Goal: Book appointment/travel/reservation

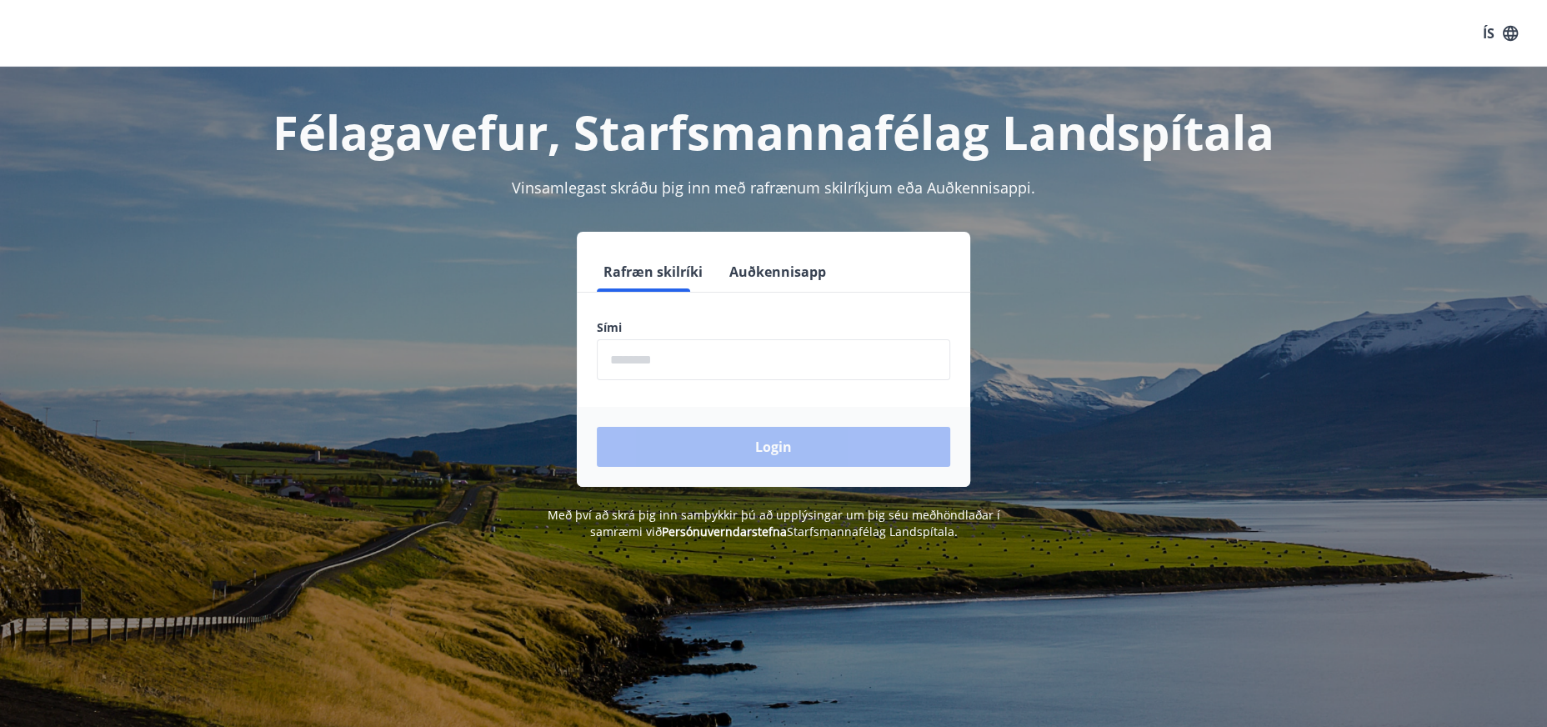
click at [660, 387] on form "Rafræn skilríki Auðkennisapp Sími ​ Login" at bounding box center [773, 369] width 393 height 235
click at [656, 358] on input "phone" at bounding box center [773, 359] width 353 height 41
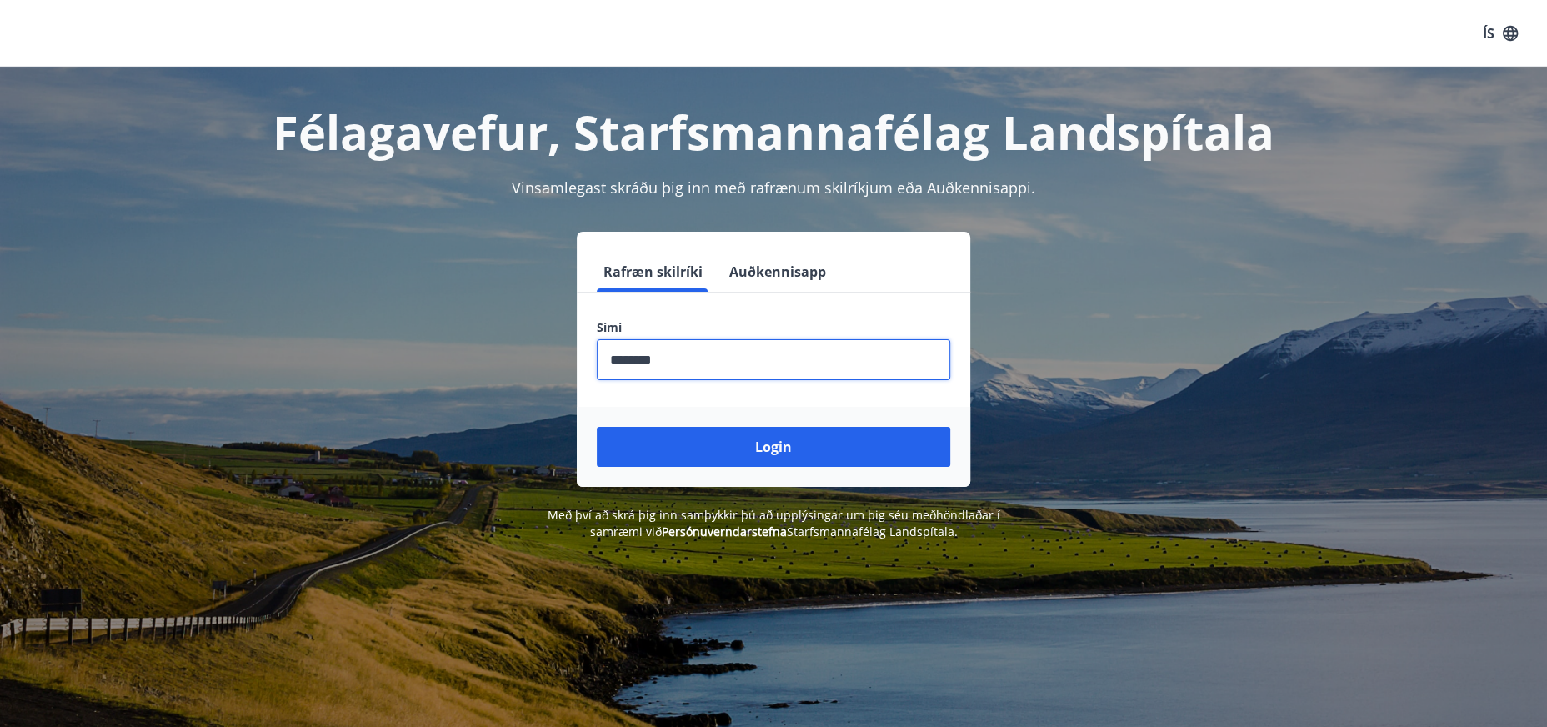
type input "********"
click at [597, 427] on button "Login" at bounding box center [773, 447] width 353 height 40
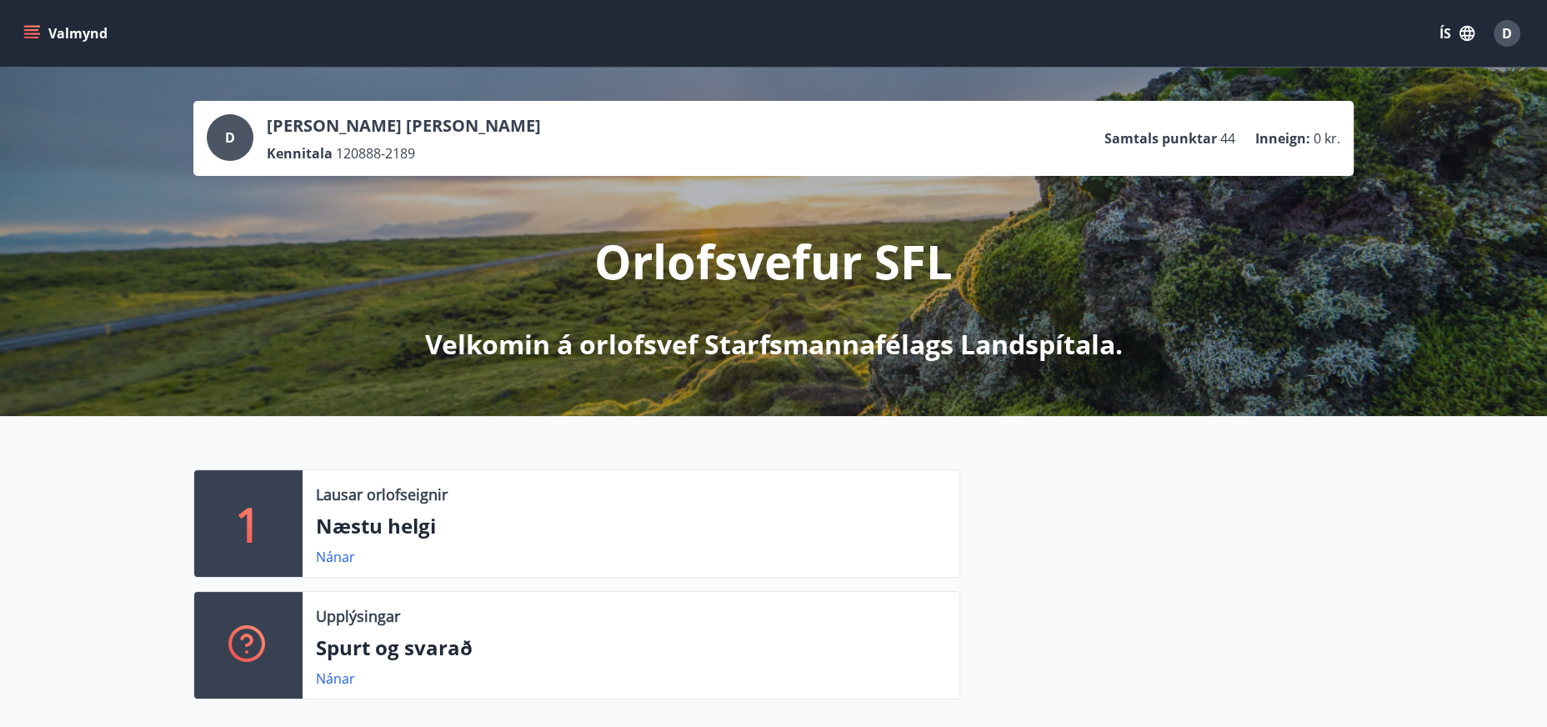
click at [410, 528] on p "Næstu helgi" at bounding box center [631, 526] width 630 height 28
click at [318, 558] on link "Nánar" at bounding box center [335, 557] width 39 height 18
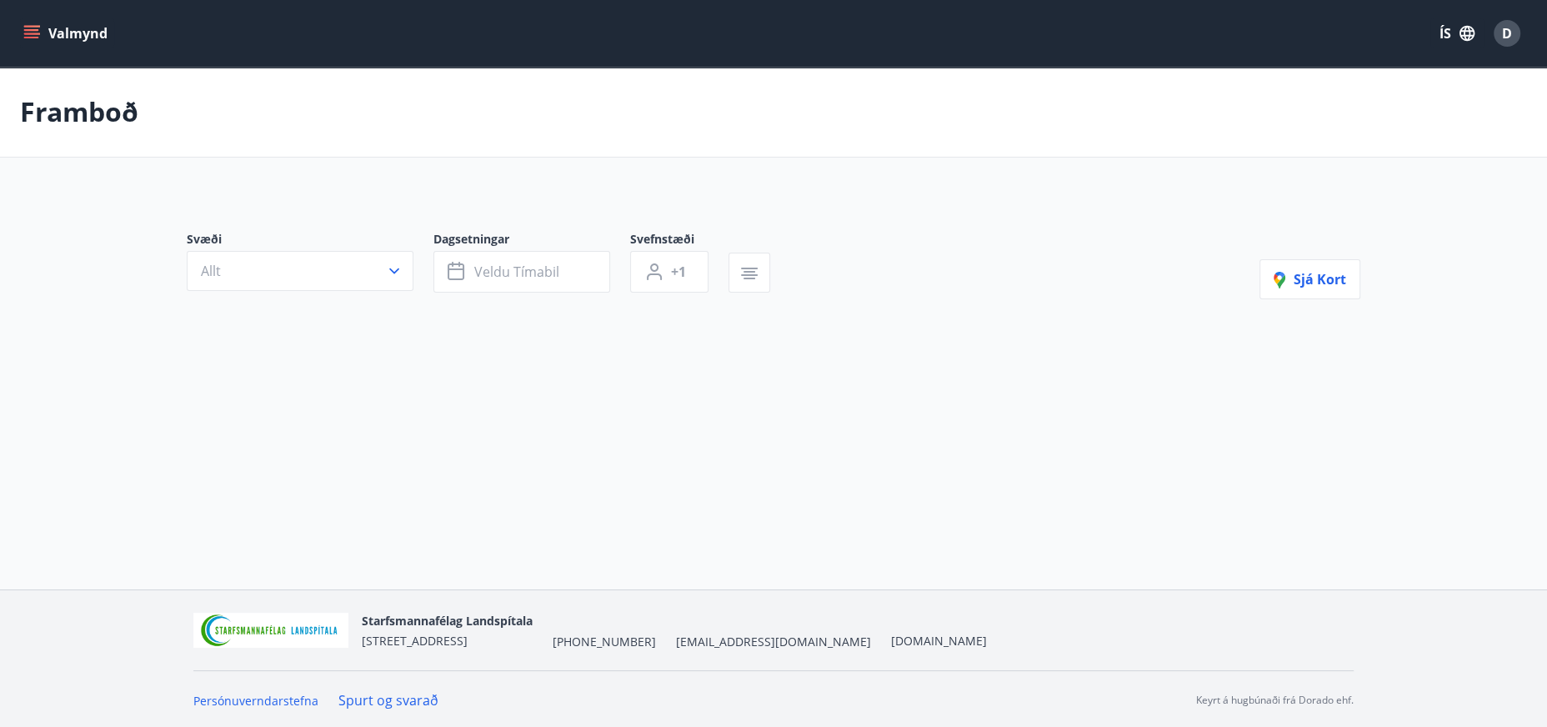
type input "*"
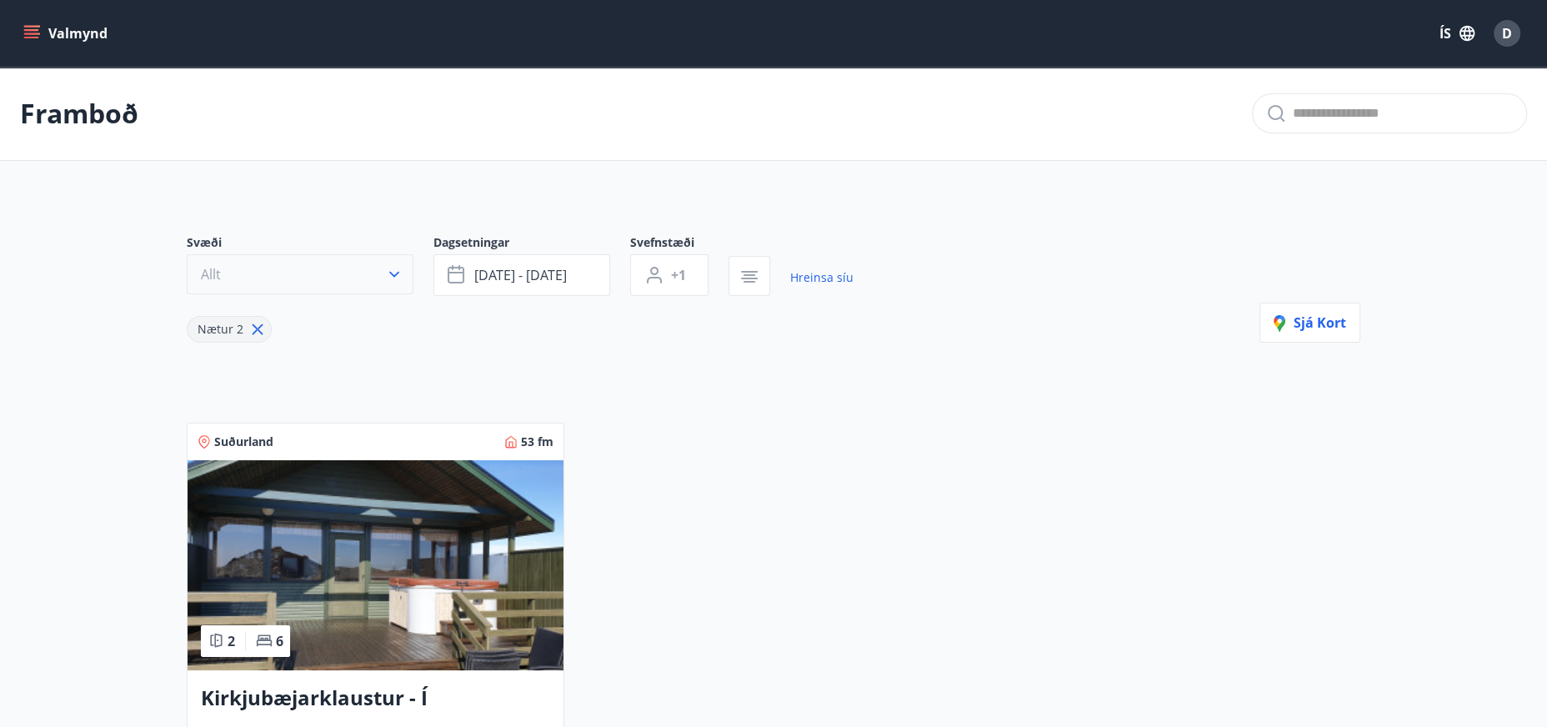
click at [398, 273] on icon "button" at bounding box center [394, 274] width 17 height 17
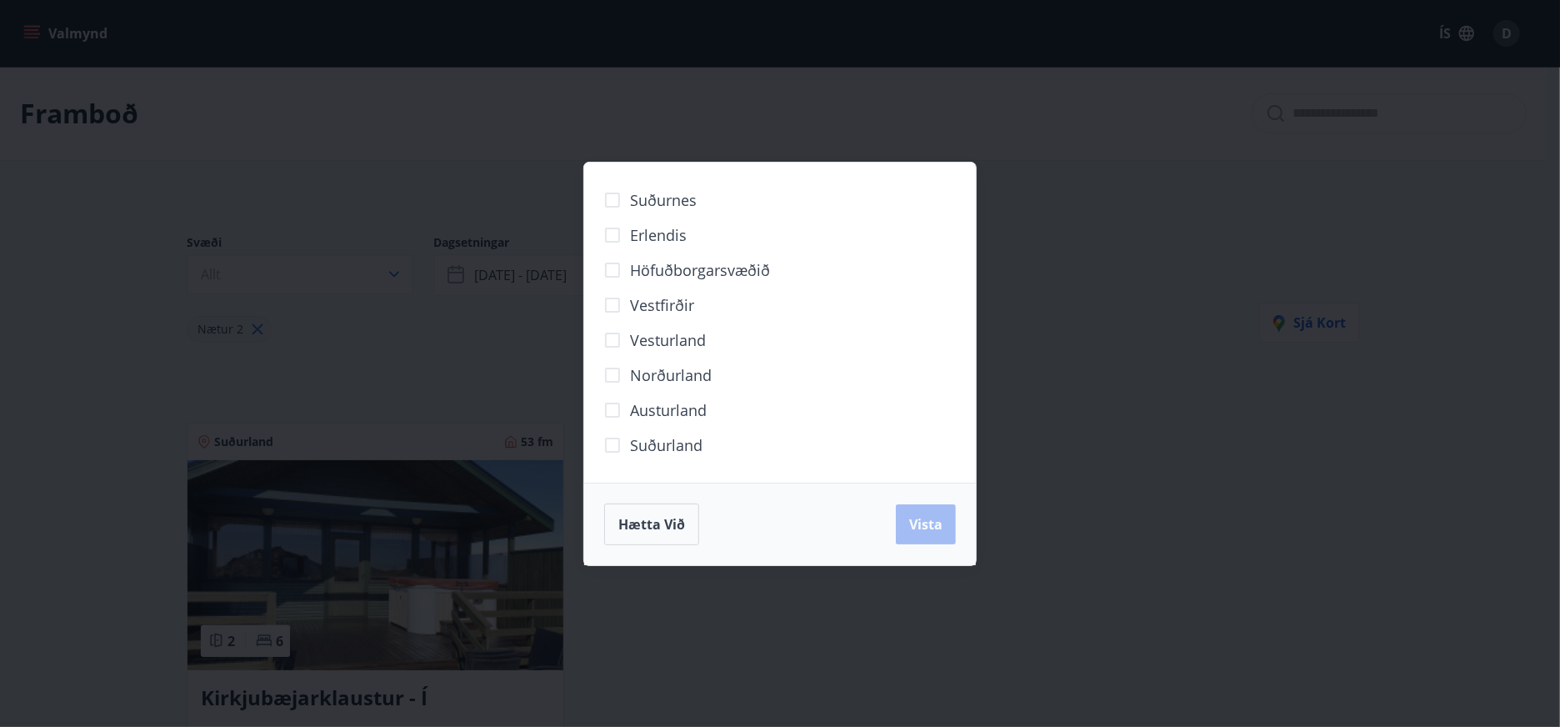
drag, startPoint x: 490, startPoint y: 194, endPoint x: 513, endPoint y: 219, distance: 33.6
click at [492, 193] on div "Suðurnes Erlendis Höfuðborgarsvæðið [GEOGRAPHIC_DATA] [GEOGRAPHIC_DATA] [GEOGRA…" at bounding box center [780, 363] width 1560 height 727
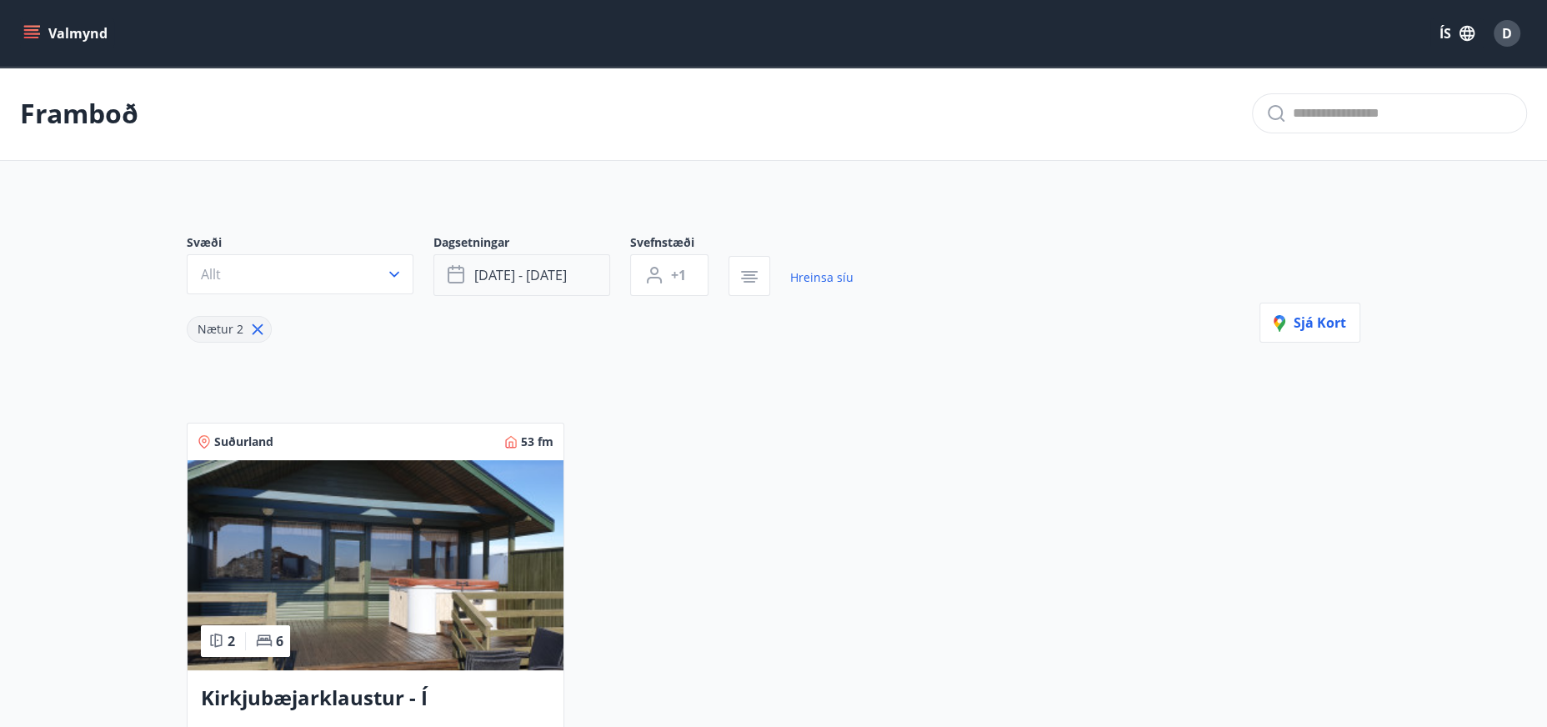
click at [485, 263] on button "[DATE] - [DATE]" at bounding box center [521, 275] width 177 height 42
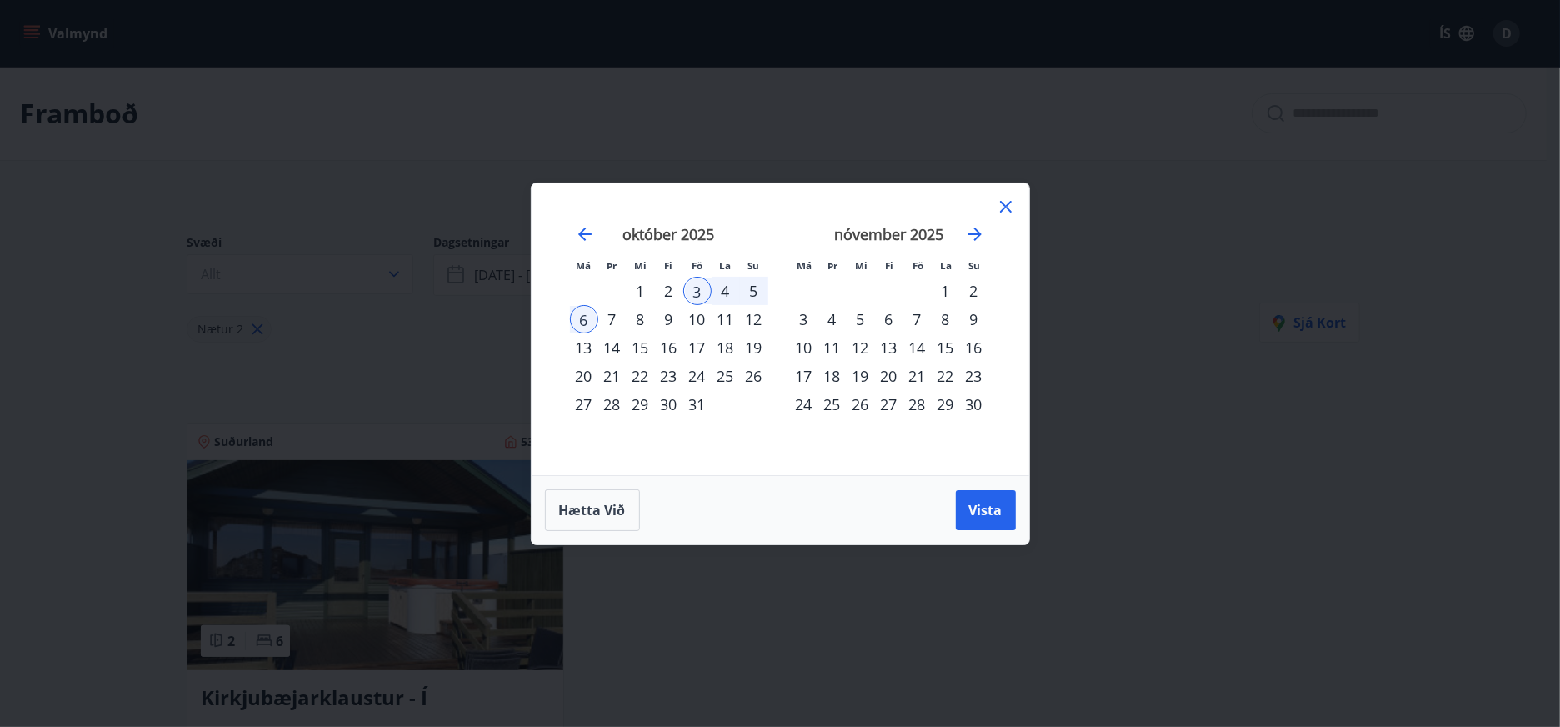
click at [698, 373] on div "24" at bounding box center [697, 376] width 28 height 28
click at [615, 410] on div "28" at bounding box center [612, 404] width 28 height 28
click at [996, 523] on button "Vista" at bounding box center [986, 510] width 60 height 40
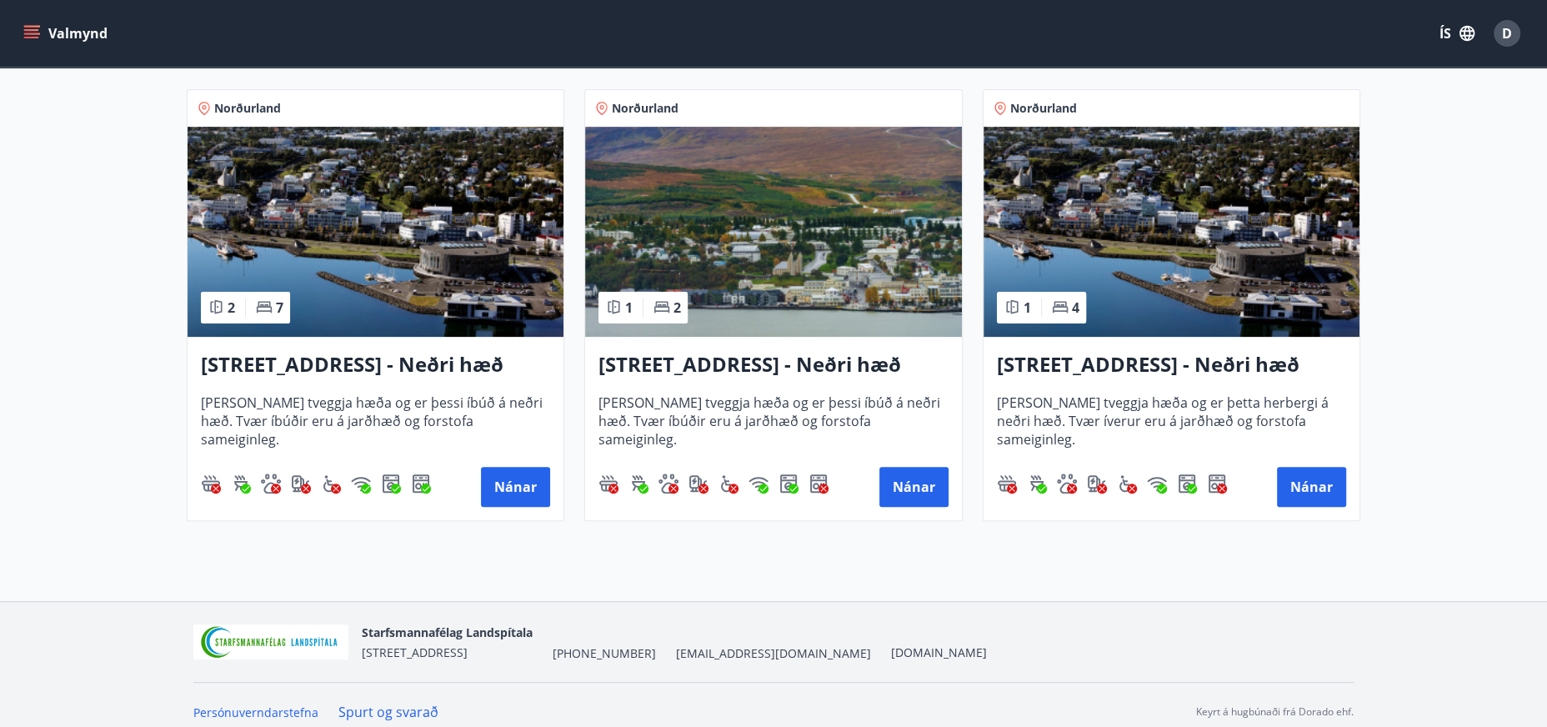
scroll to position [347, 0]
